Goal: Task Accomplishment & Management: Use online tool/utility

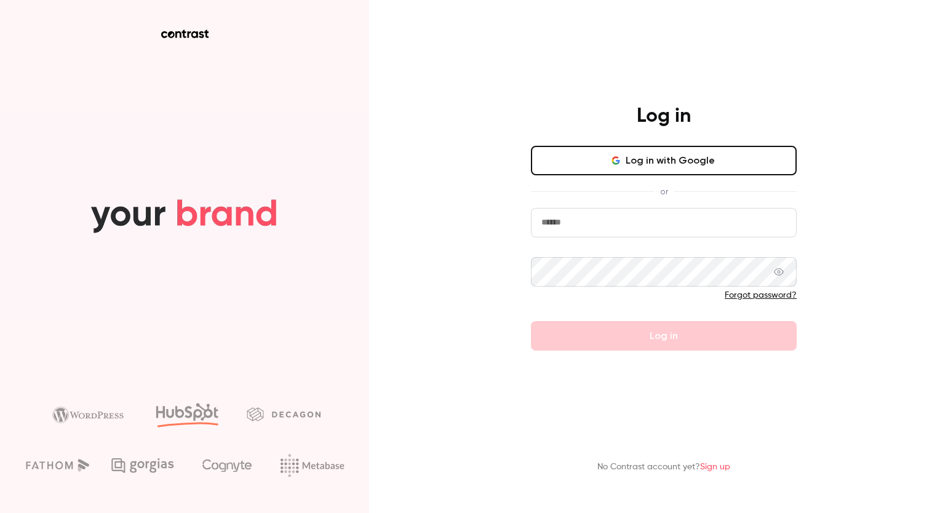
type input "**********"
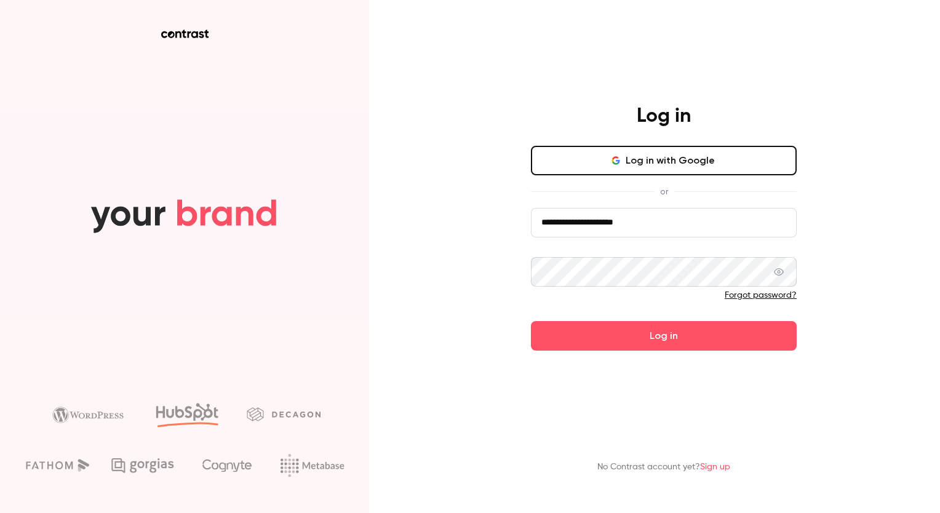
click at [482, 294] on div "**********" at bounding box center [470, 256] width 940 height 513
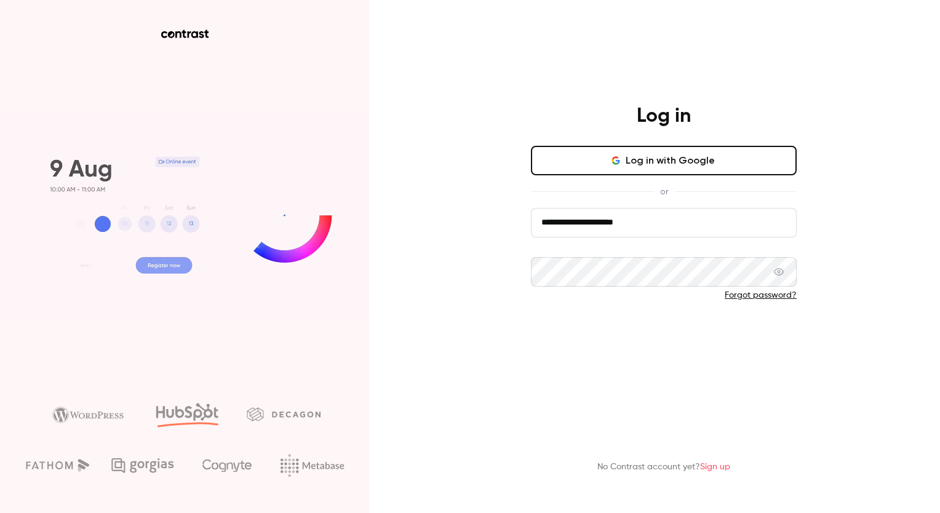
click at [600, 325] on button "Log in" at bounding box center [664, 336] width 266 height 30
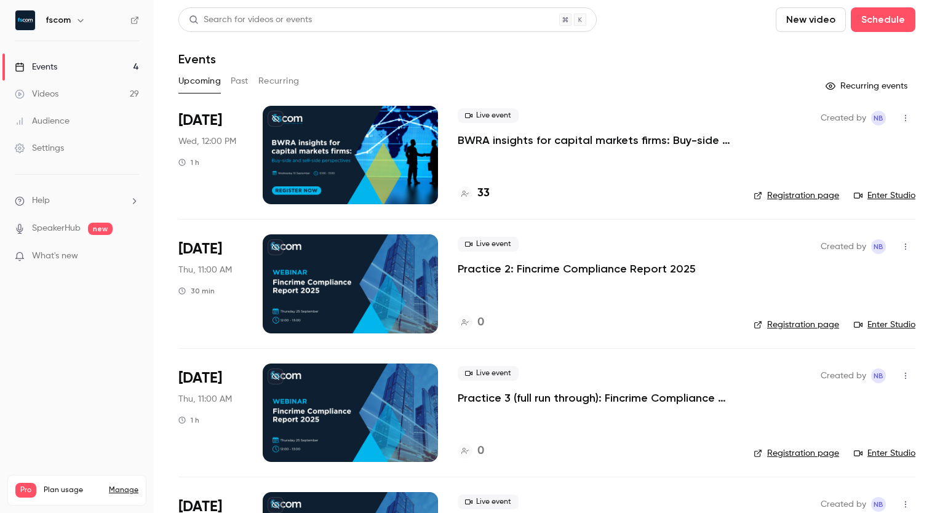
click at [244, 77] on button "Past" at bounding box center [240, 81] width 18 height 20
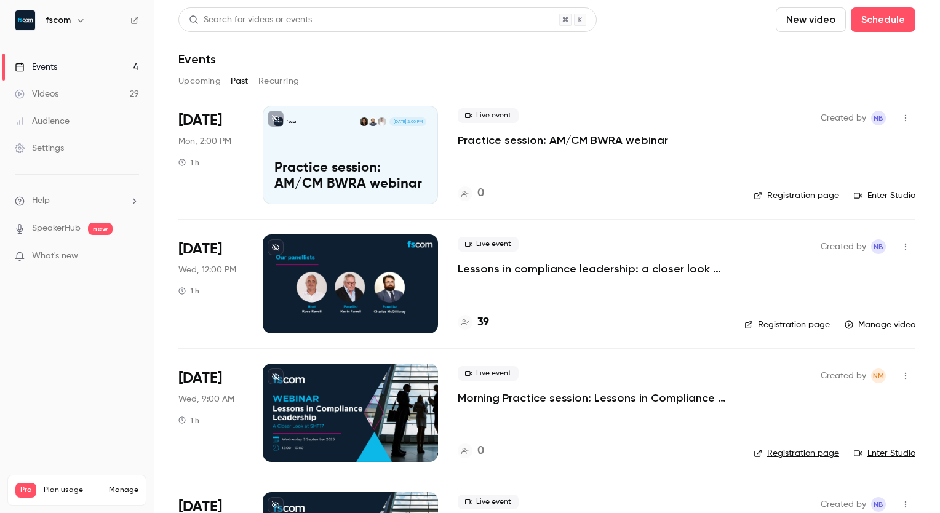
click at [900, 119] on icon "button" at bounding box center [905, 118] width 10 height 9
click at [831, 223] on li "Duplicate" at bounding box center [838, 213] width 133 height 32
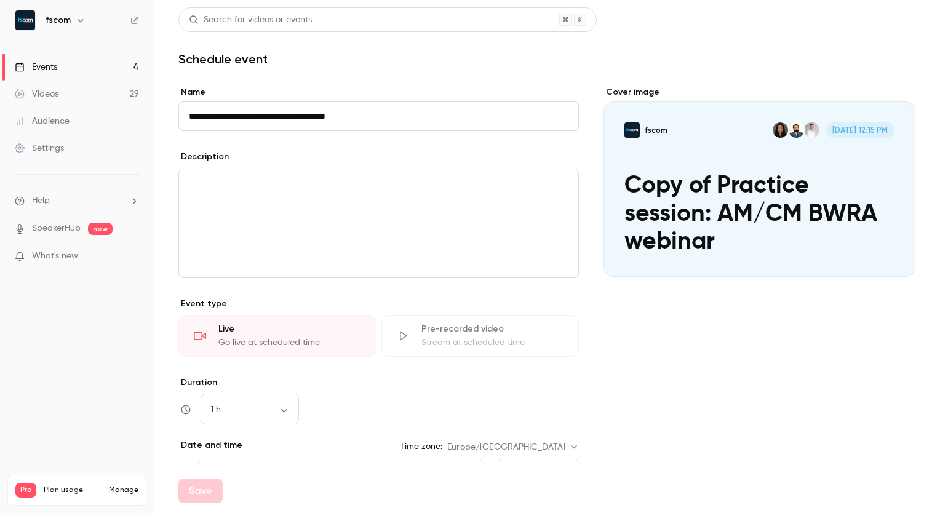
scroll to position [14, 0]
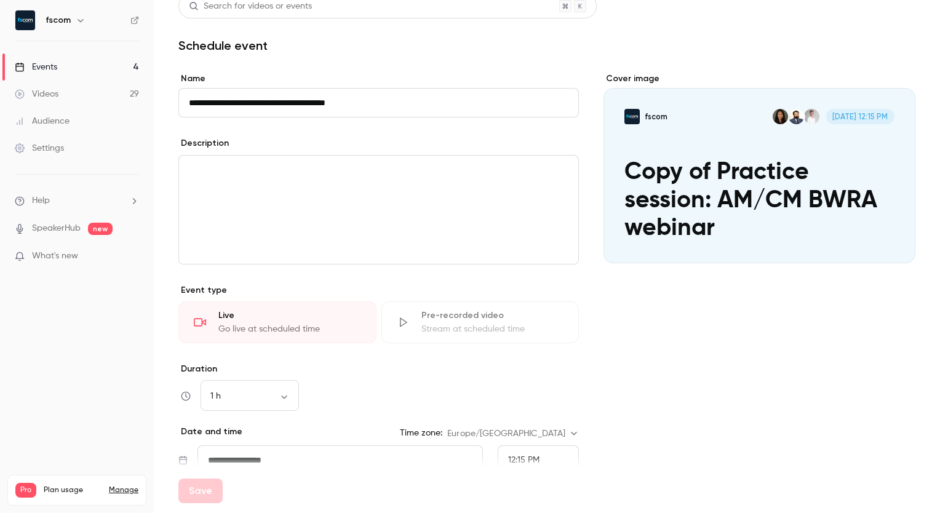
click at [221, 105] on input "**********" at bounding box center [378, 103] width 400 height 30
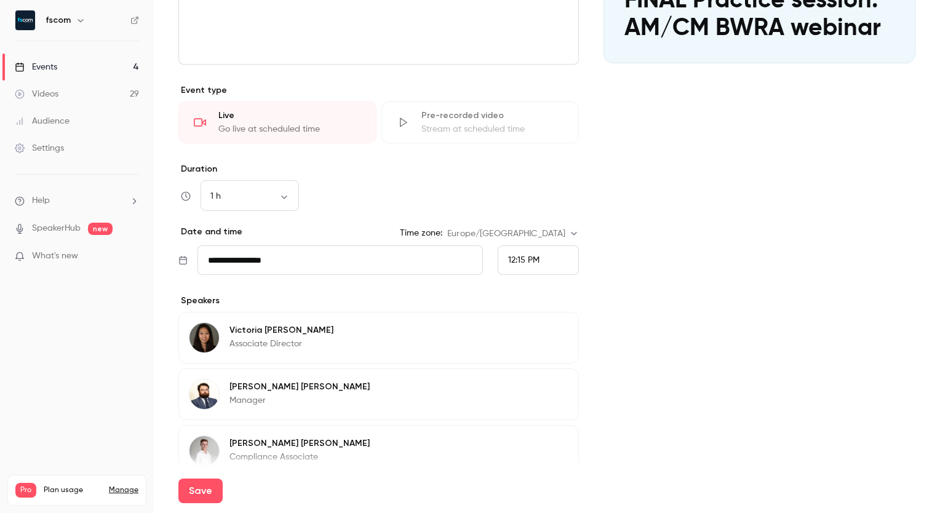
scroll to position [215, 0]
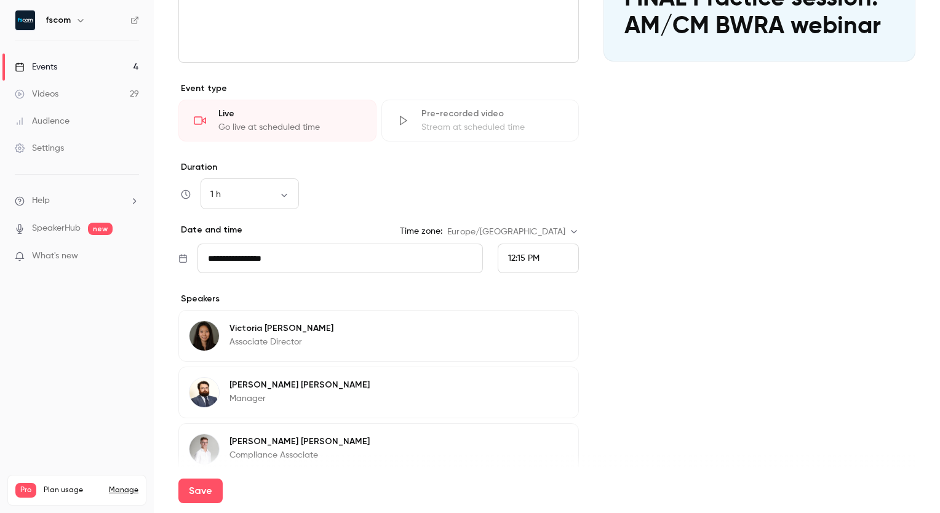
click at [523, 260] on span "12:15 PM" at bounding box center [523, 258] width 31 height 9
click at [524, 176] on li "3:00 PM" at bounding box center [533, 164] width 80 height 33
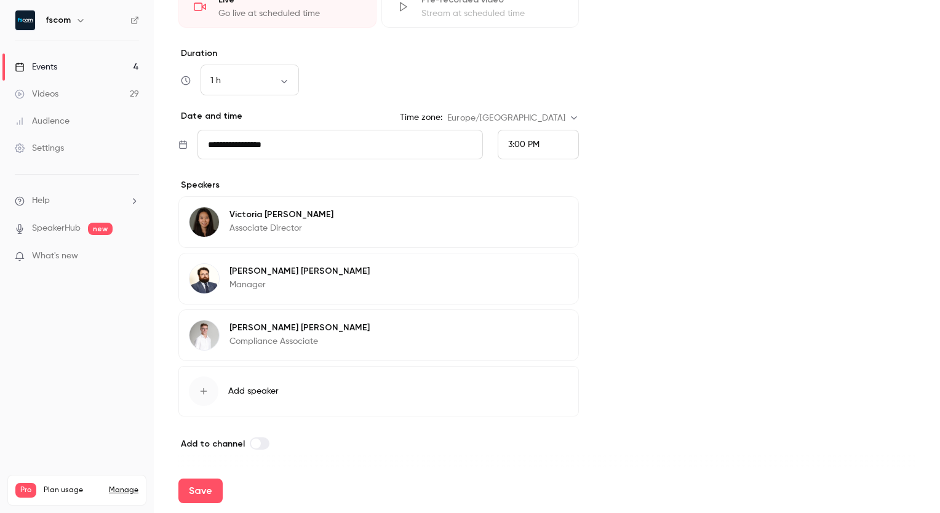
scroll to position [0, 0]
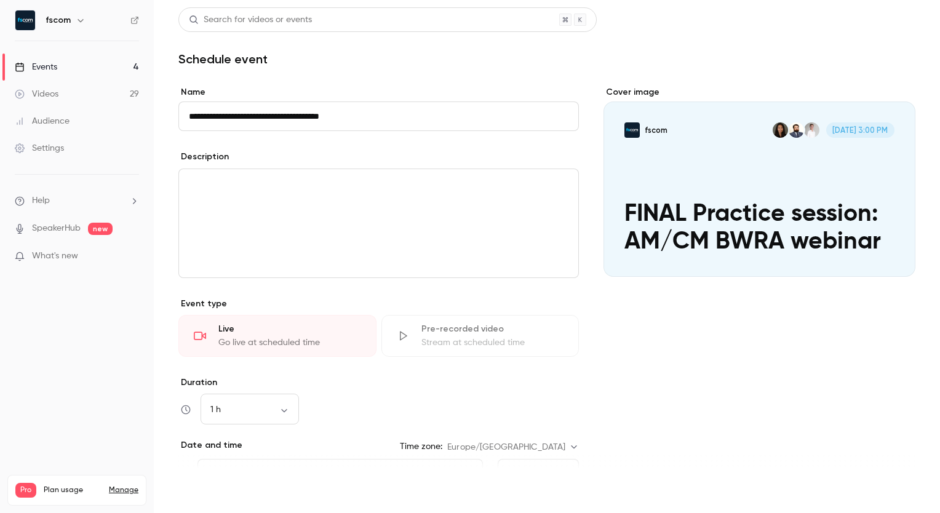
click at [219, 480] on button "Save" at bounding box center [200, 490] width 44 height 25
type input "**********"
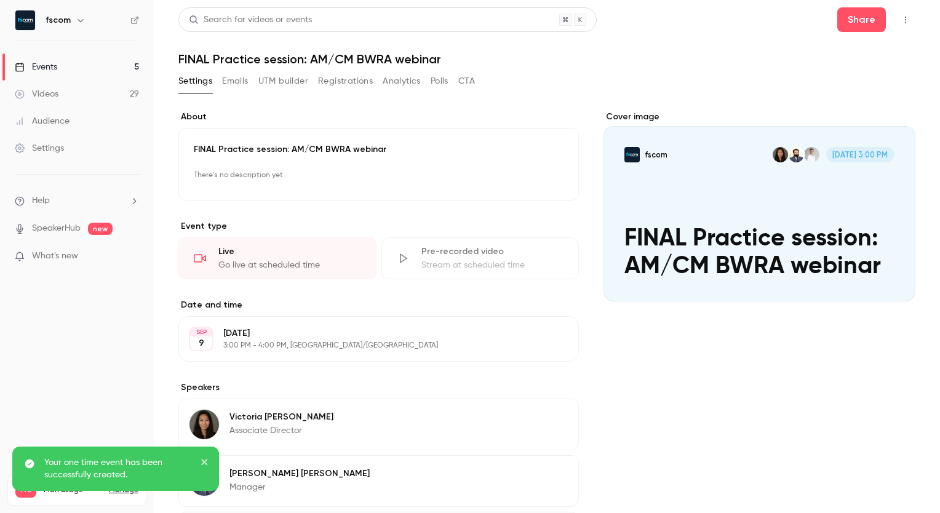
click at [206, 462] on icon "close" at bounding box center [204, 462] width 9 height 10
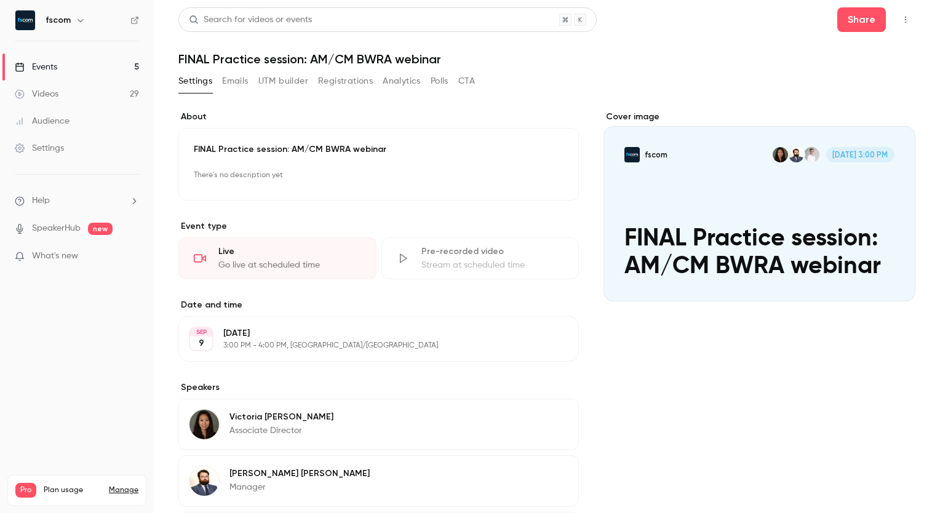
click at [900, 19] on icon "button" at bounding box center [905, 19] width 10 height 9
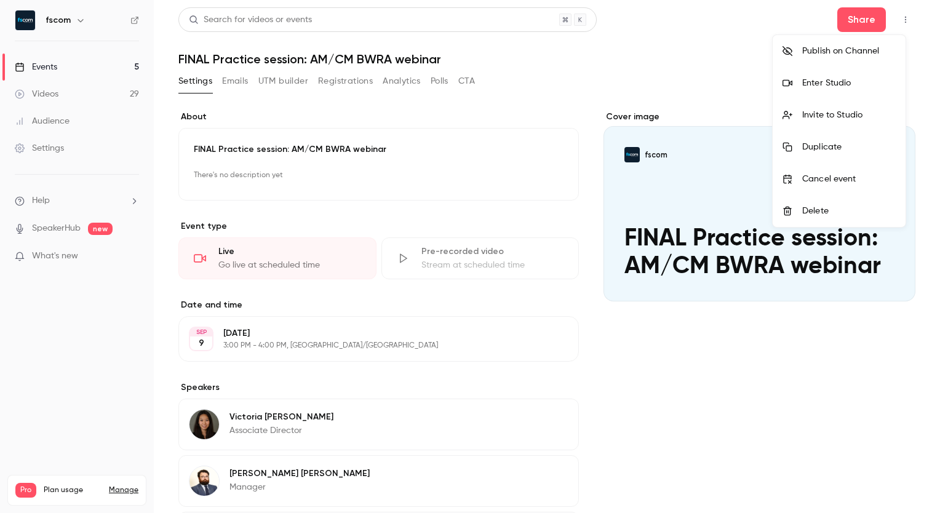
click at [840, 112] on div "Invite to Studio" at bounding box center [848, 115] width 93 height 12
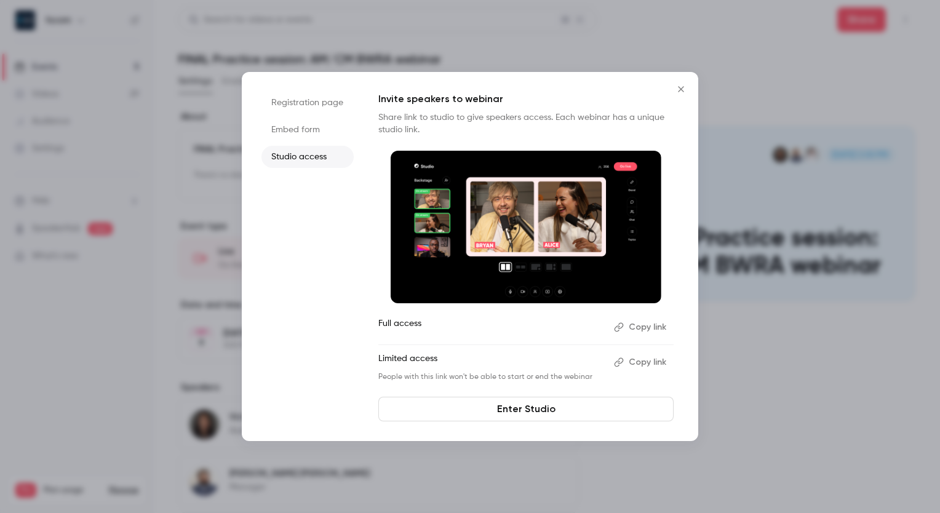
click at [649, 360] on button "Copy link" at bounding box center [641, 362] width 65 height 20
click at [682, 92] on icon "Close" at bounding box center [680, 89] width 15 height 10
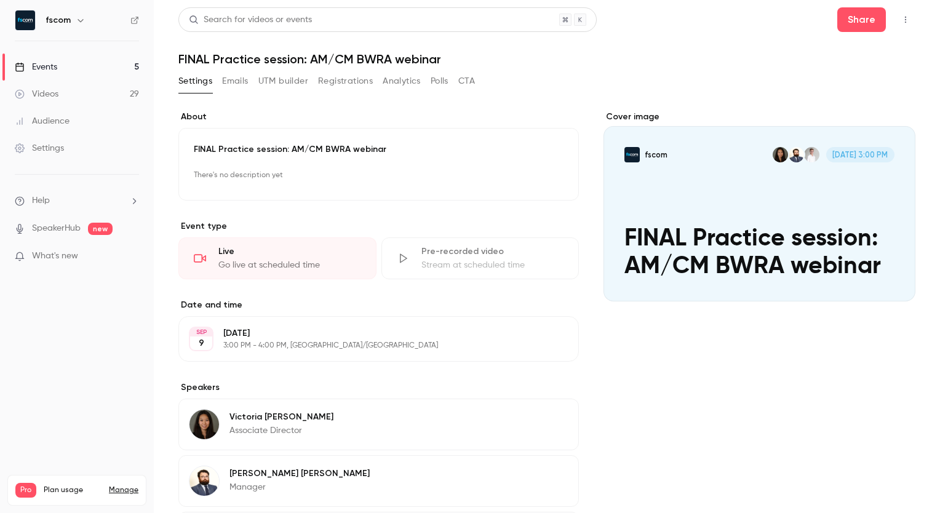
click at [50, 63] on div "Events" at bounding box center [36, 67] width 42 height 12
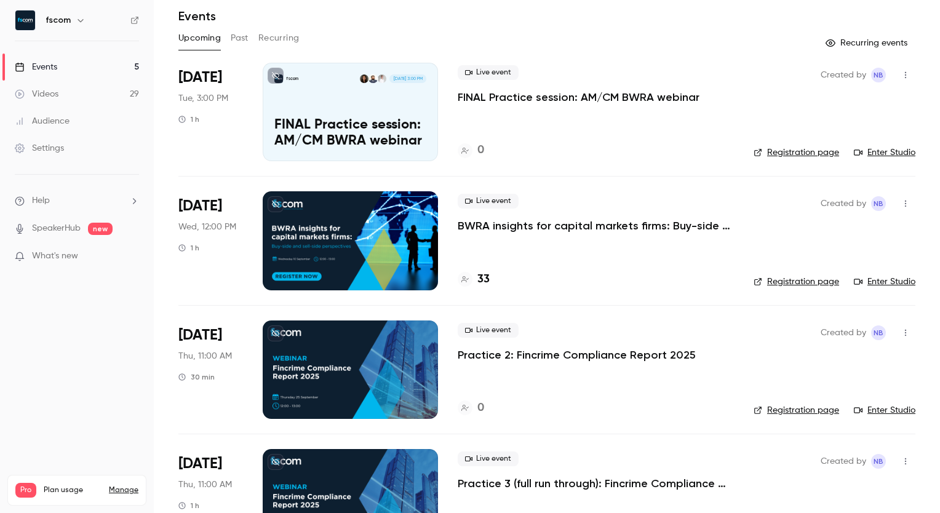
scroll to position [44, 0]
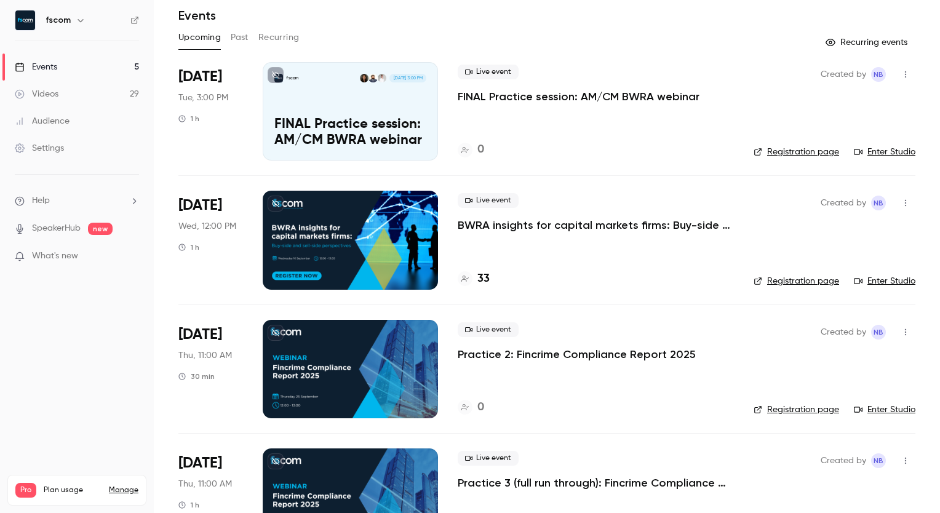
click at [553, 226] on p "BWRA insights for capital markets firms: Buy-side and sell-side perspectives" at bounding box center [596, 225] width 276 height 15
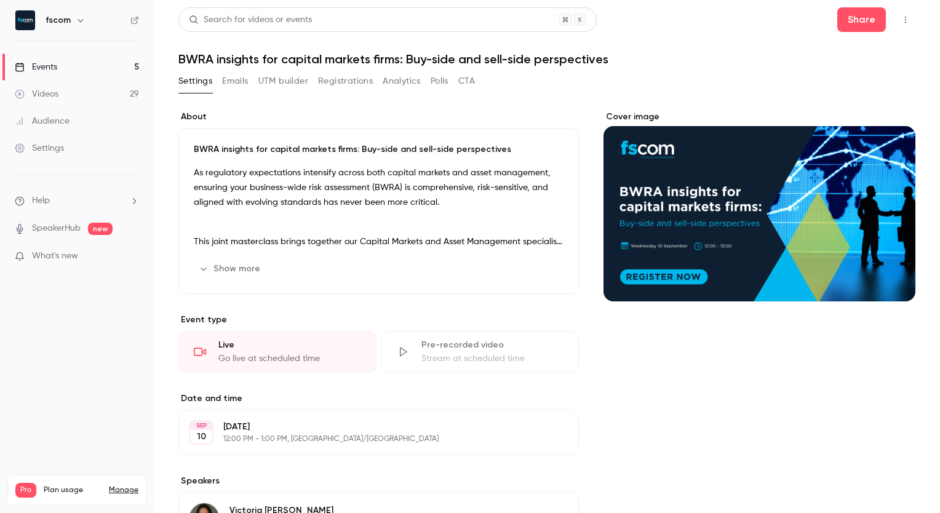
click at [453, 55] on h1 "BWRA insights for capital markets firms: Buy-side and sell-side perspectives" at bounding box center [546, 59] width 737 height 15
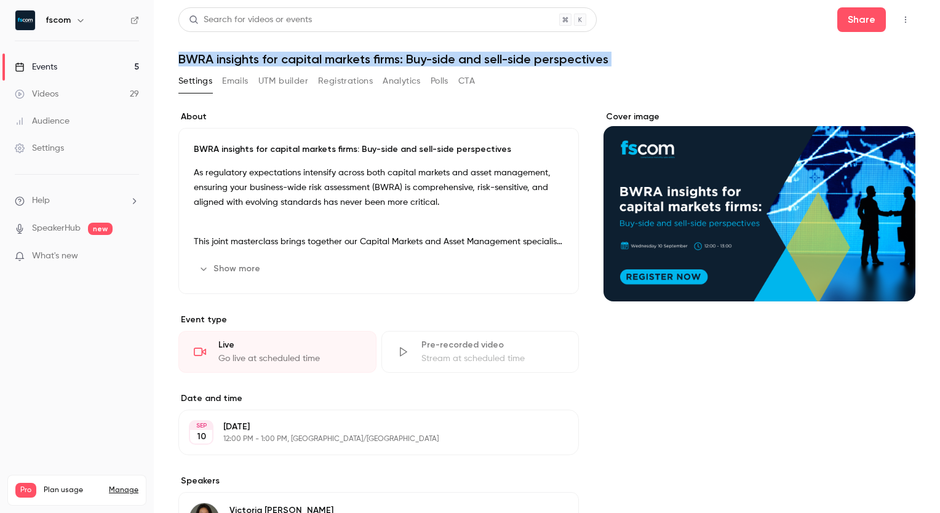
click at [453, 55] on h1 "BWRA insights for capital markets firms: Buy-side and sell-side perspectives" at bounding box center [546, 59] width 737 height 15
copy div "BWRA insights for capital markets firms: Buy-side and sell-side perspectives Se…"
